Goal: Find specific page/section: Find specific page/section

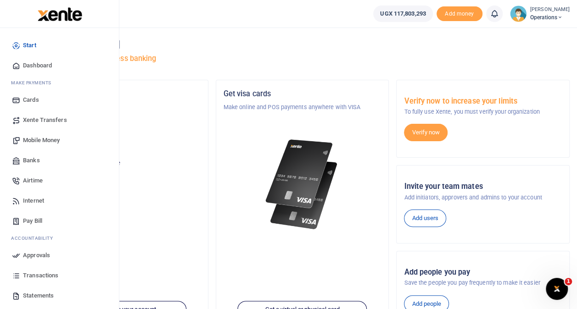
click at [38, 274] on span "Transactions" at bounding box center [40, 275] width 35 height 9
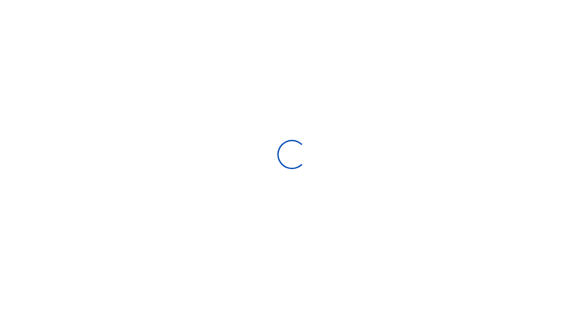
select select
type input "[DATE] - [DATE]"
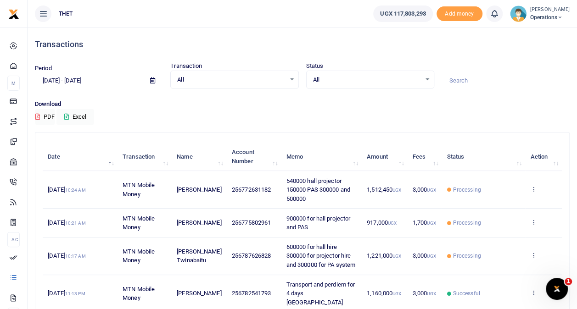
click at [531, 14] on span "Operations" at bounding box center [549, 17] width 39 height 8
click at [522, 63] on link "Logout" at bounding box center [551, 67] width 73 height 13
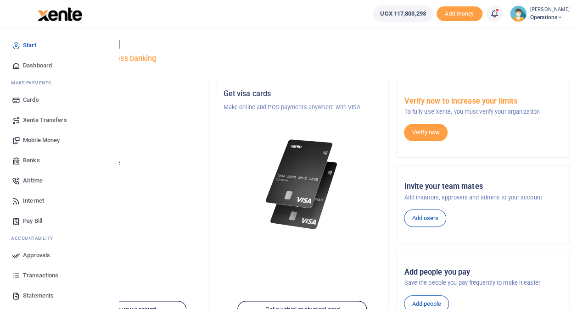
click at [37, 273] on span "Transactions" at bounding box center [40, 275] width 35 height 9
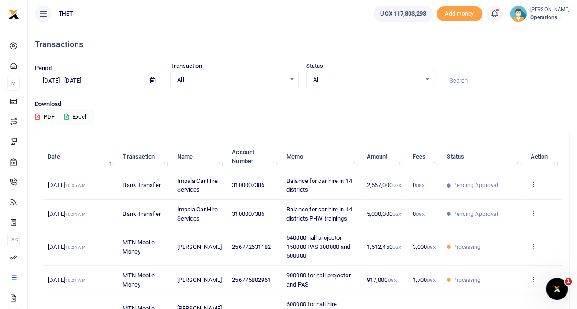
click at [262, 42] on h4 "Transactions" at bounding box center [302, 44] width 535 height 10
click at [530, 17] on span "Operations" at bounding box center [549, 17] width 39 height 8
click at [527, 66] on link "Logout" at bounding box center [551, 67] width 73 height 13
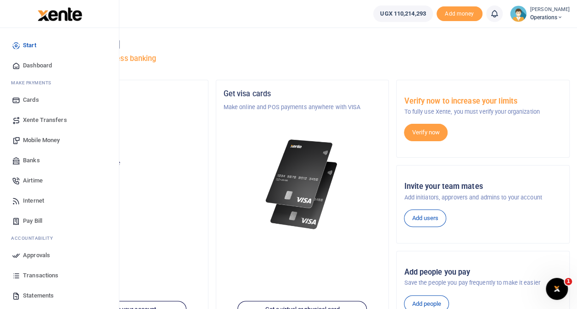
click at [43, 271] on span "Transactions" at bounding box center [40, 275] width 35 height 9
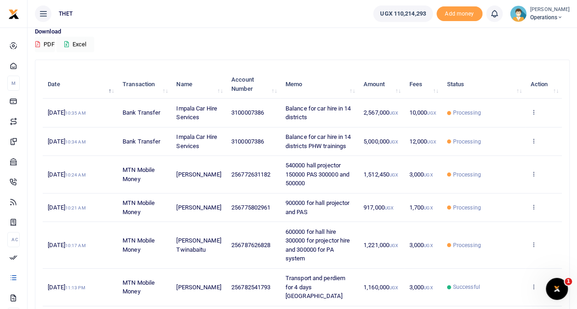
scroll to position [73, 0]
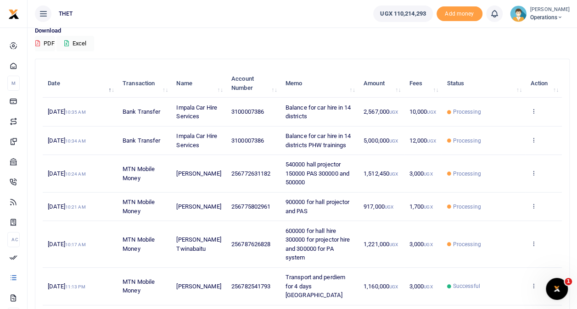
click at [531, 14] on span "Operations" at bounding box center [549, 17] width 39 height 8
click at [521, 67] on link "Logout" at bounding box center [551, 67] width 73 height 13
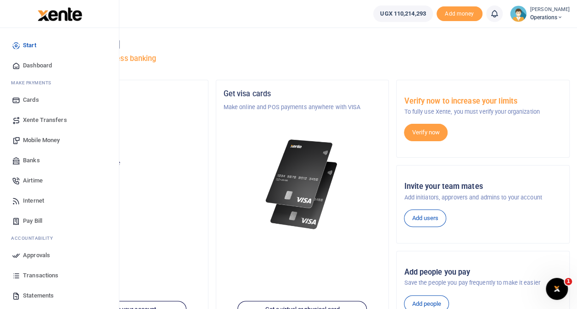
click at [43, 275] on span "Transactions" at bounding box center [40, 275] width 35 height 9
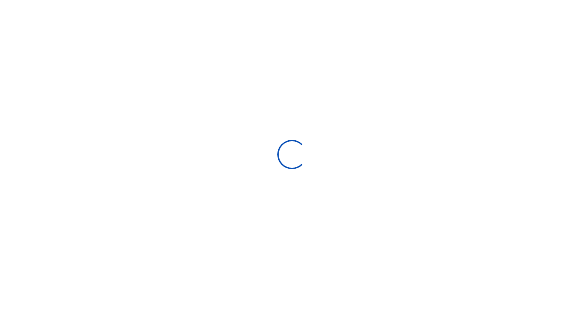
select select
type input "[DATE] - [DATE]"
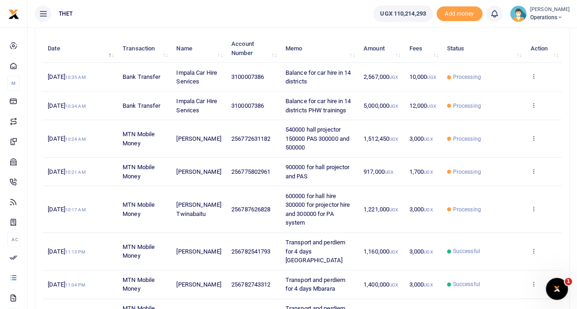
scroll to position [147, 0]
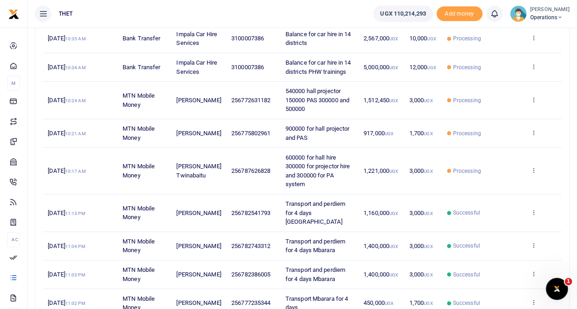
click at [530, 11] on small "[PERSON_NAME]" at bounding box center [549, 10] width 39 height 8
click at [525, 68] on link "Logout" at bounding box center [551, 67] width 73 height 13
